Goal: Transaction & Acquisition: Purchase product/service

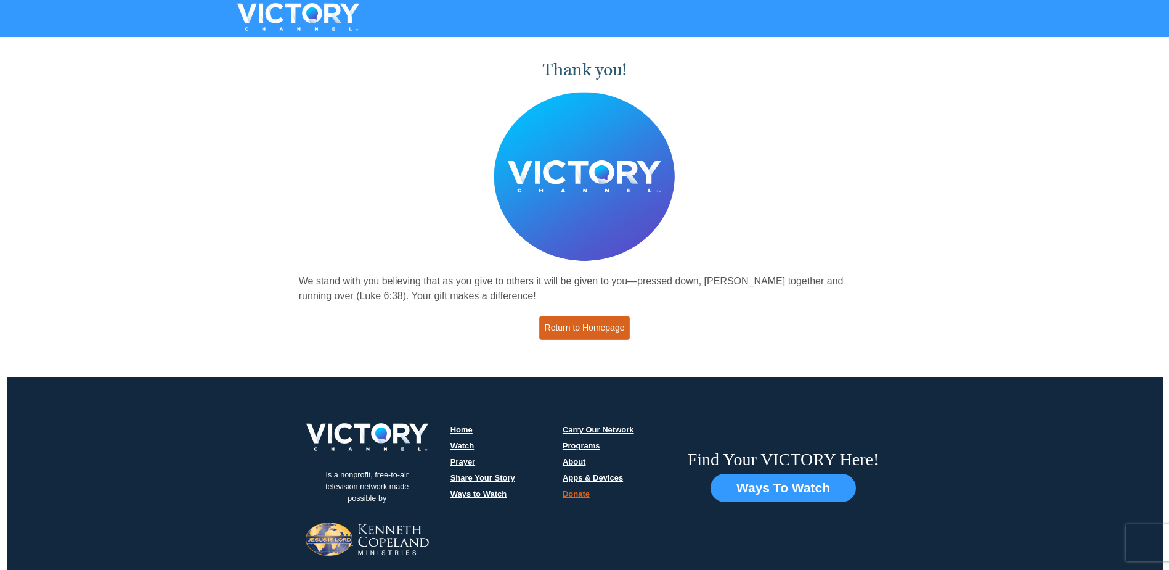
drag, startPoint x: 0, startPoint y: 0, endPoint x: 597, endPoint y: 332, distance: 683.5
click at [597, 332] on link "Return to Homepage" at bounding box center [584, 328] width 91 height 24
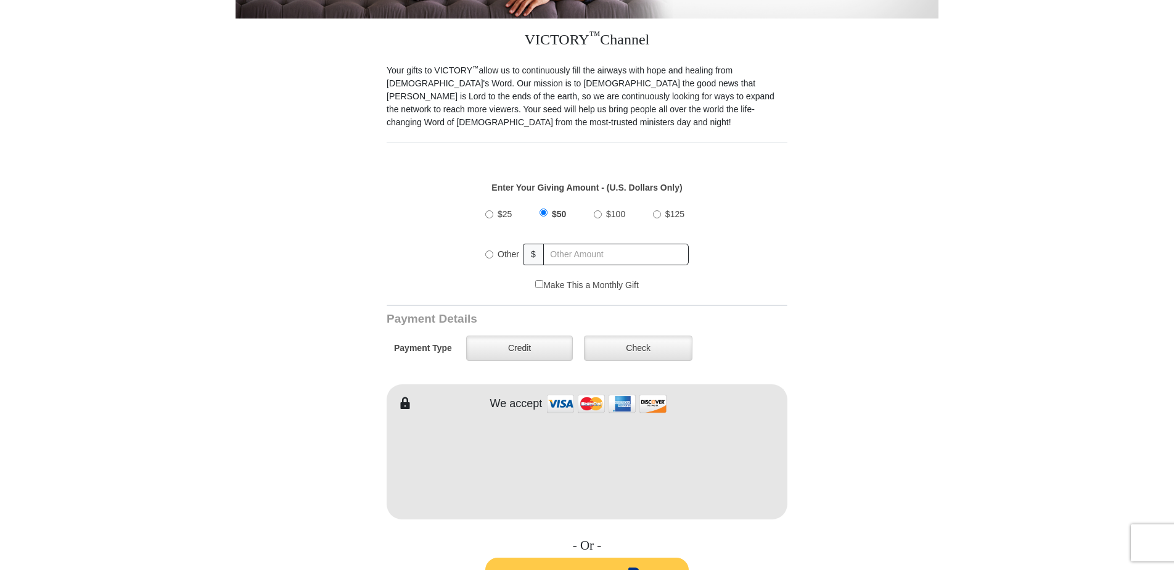
scroll to position [329, 0]
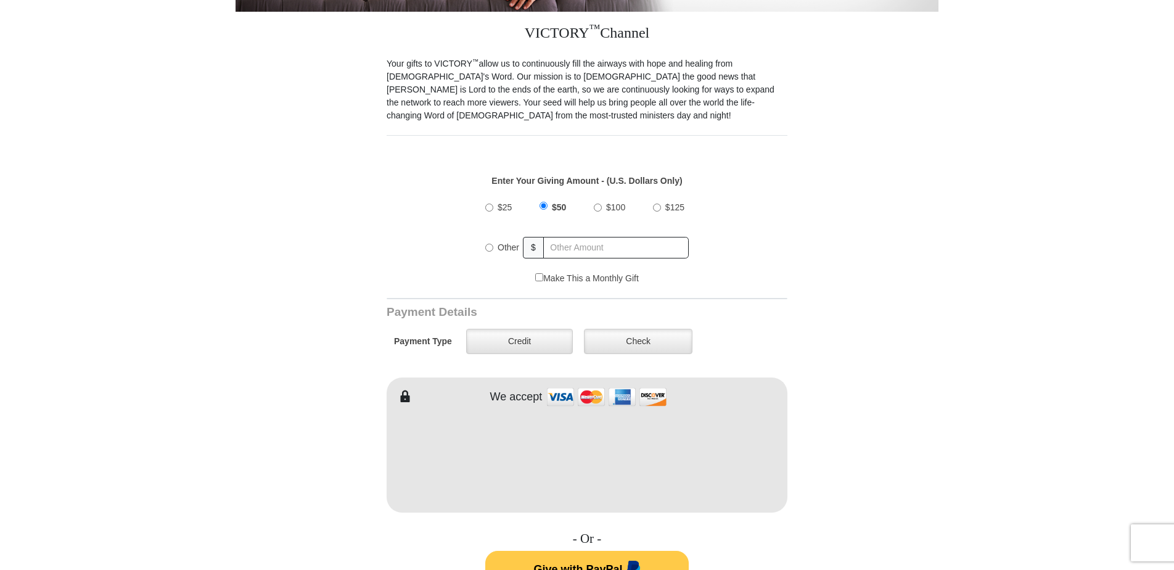
click at [489, 203] on input "$25" at bounding box center [489, 207] width 8 height 8
radio input "true"
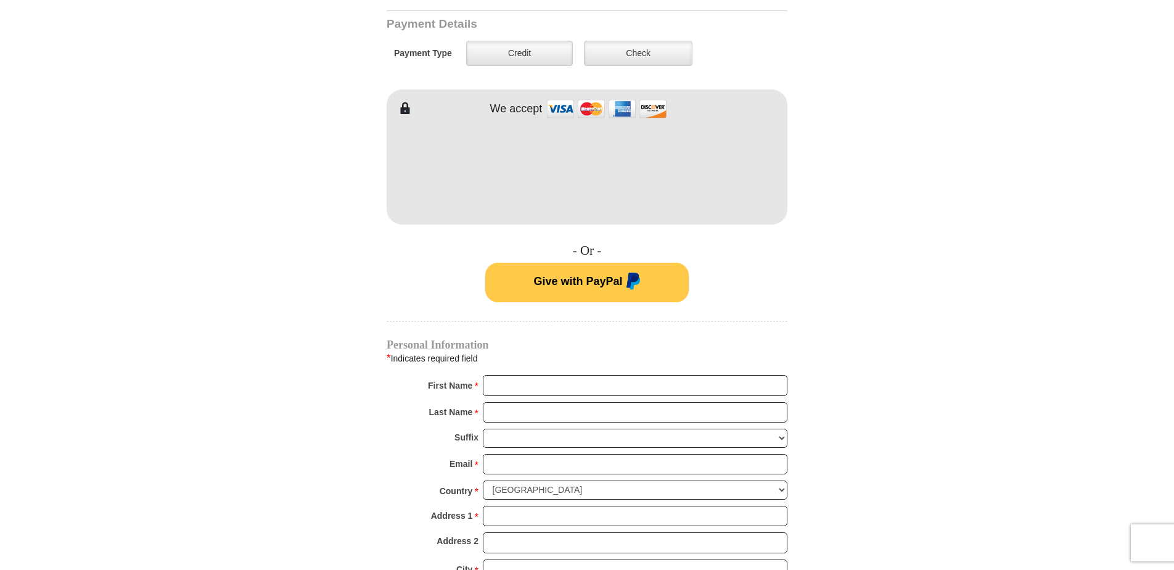
scroll to position [642, 0]
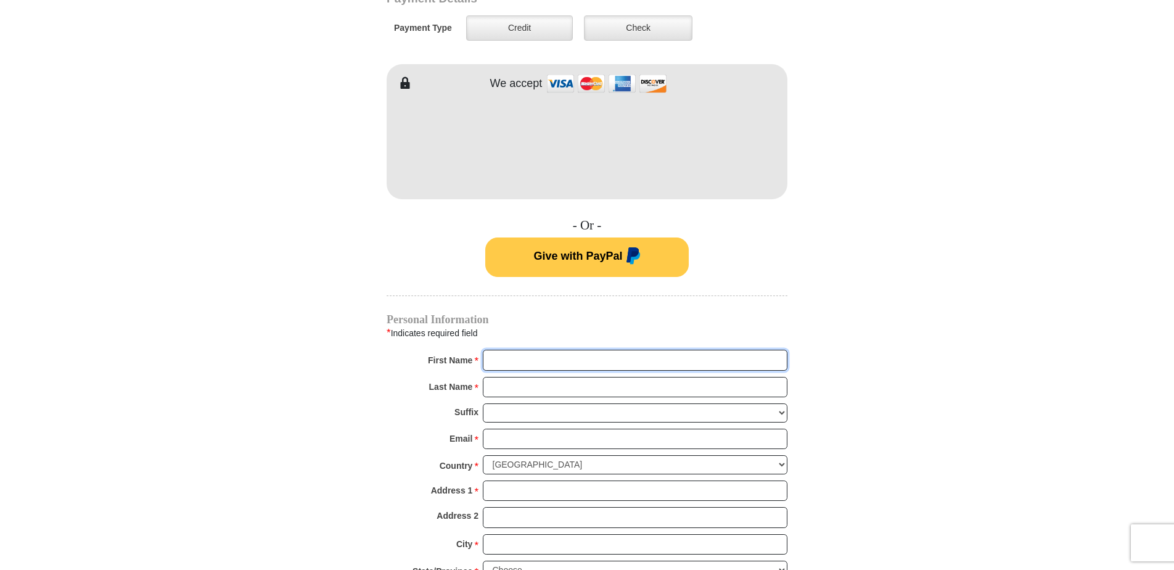
click at [516, 352] on input "First Name *" at bounding box center [635, 360] width 305 height 21
type input "Robin Sue"
type input "25"
type input "Tafilowski"
type input "robinsue@sbcglobal.net"
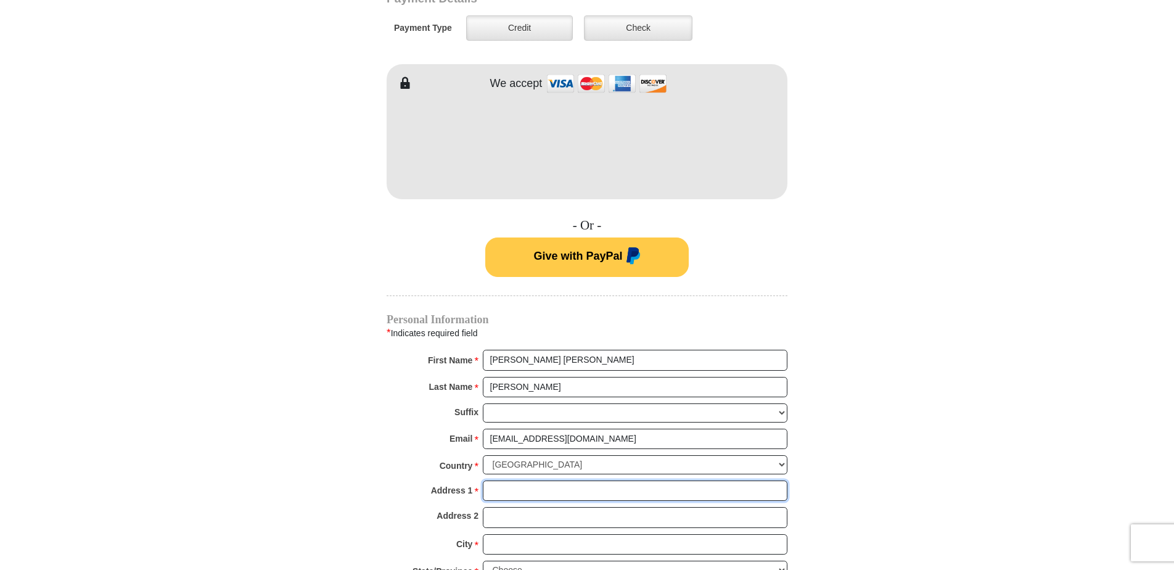
type input "417 Enterprise Way"
type input "MARYVILLE"
type input "37801"
type input "8652685480"
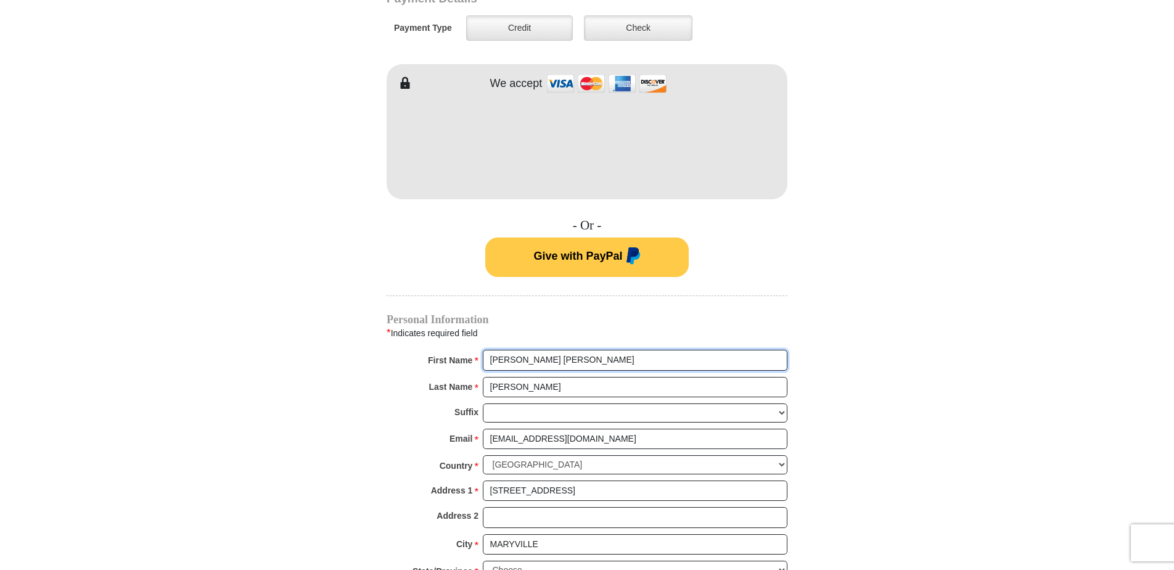
radio input "true"
click at [890, 350] on form "VICTORY Channel Online Giving VICTORY Channel is a worldwide, on-air television…" at bounding box center [586, 134] width 703 height 1470
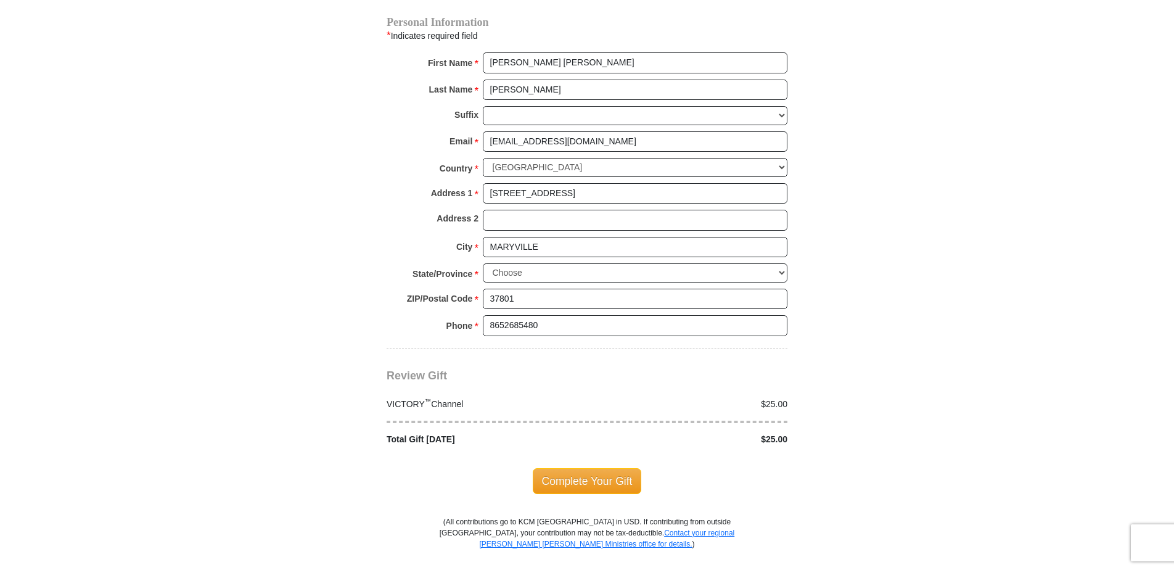
scroll to position [942, 0]
click at [608, 472] on span "Complete Your Gift" at bounding box center [587, 478] width 109 height 26
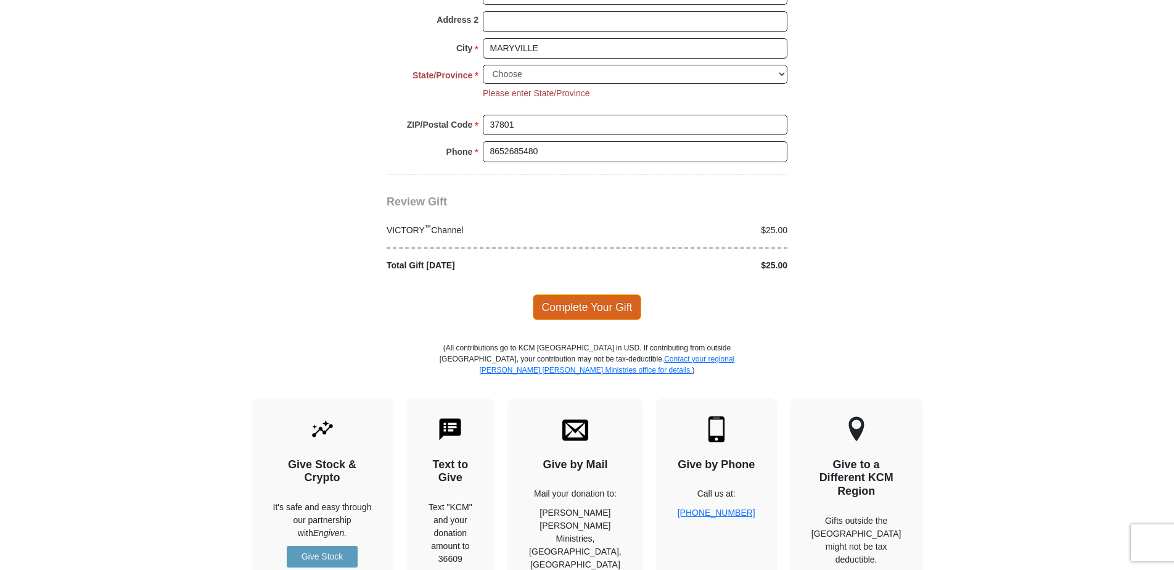
scroll to position [1178, 0]
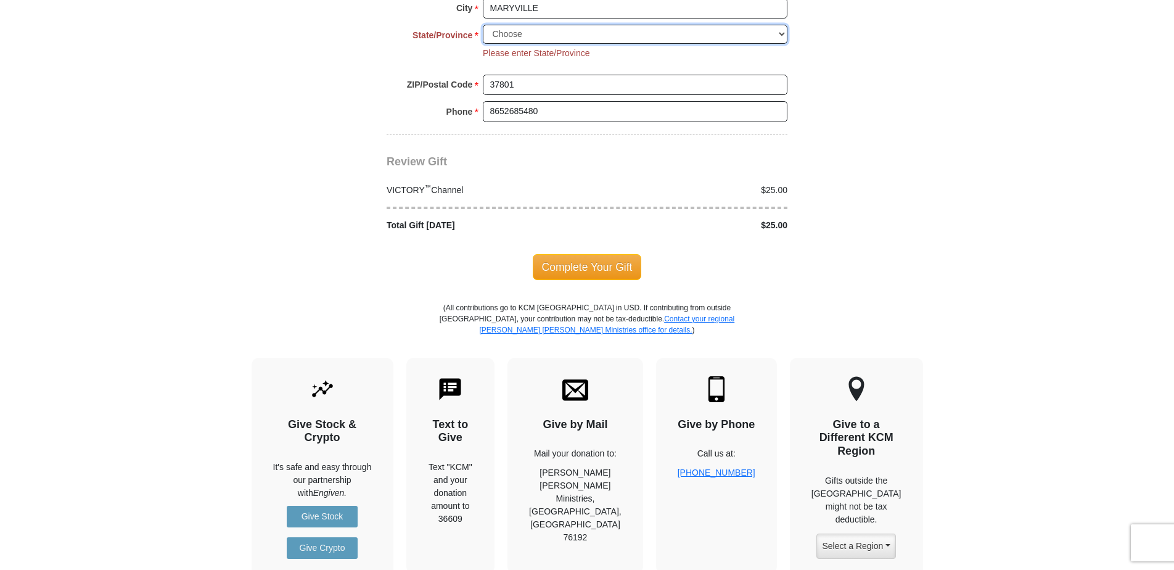
click at [781, 25] on select "Choose Alabama Alaska American Samoa Arizona Arkansas Armed Forces Americas Arm…" at bounding box center [635, 34] width 305 height 19
select select "TN"
click at [483, 25] on select "Choose Alabama Alaska American Samoa Arizona Arkansas Armed Forces Americas Arm…" at bounding box center [635, 34] width 305 height 19
click at [595, 256] on span "Complete Your Gift" at bounding box center [587, 267] width 109 height 26
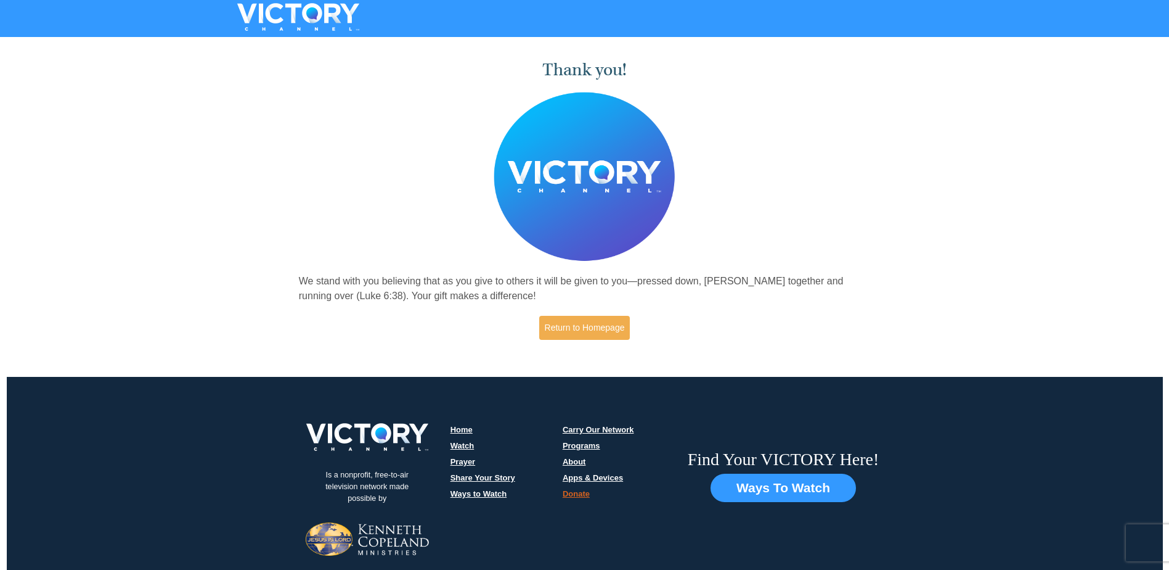
click at [459, 94] on div "Thank you! We stand with you believing that as you give to others it will be gi…" at bounding box center [584, 194] width 585 height 307
click at [593, 324] on link "Return to Homepage" at bounding box center [584, 328] width 91 height 24
